Goal: Task Accomplishment & Management: Manage account settings

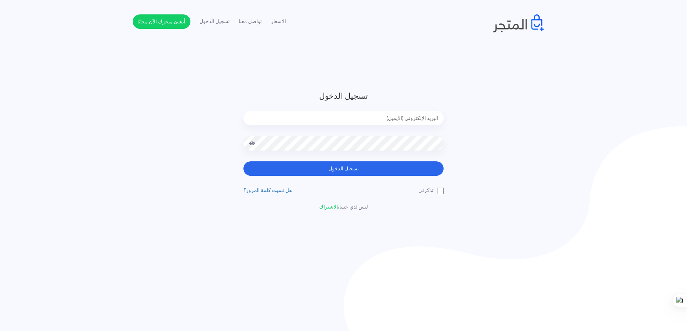
type input "[EMAIL_ADDRESS][DOMAIN_NAME]"
click at [356, 176] on div "تسجيل الدخول [EMAIL_ADDRESS][DOMAIN_NAME] تسجيل الدخول تذكرني" at bounding box center [343, 150] width 211 height 121
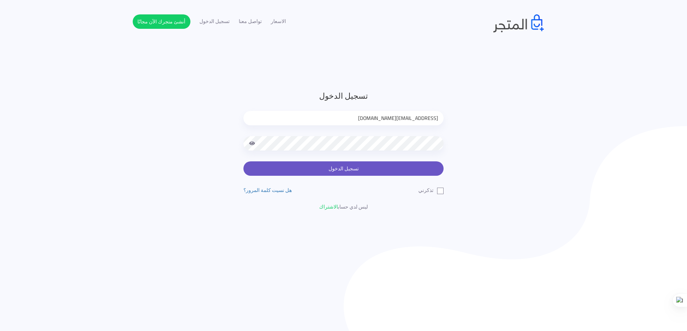
click at [359, 170] on button "تسجيل الدخول" at bounding box center [343, 168] width 200 height 14
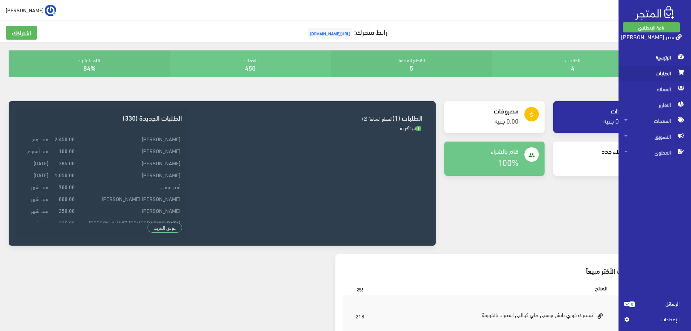
click at [663, 76] on span "الطلبات" at bounding box center [654, 74] width 61 height 16
